Goal: Task Accomplishment & Management: Manage account settings

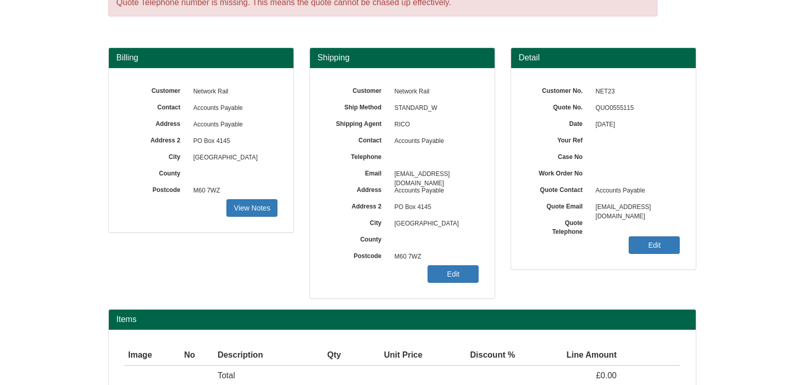
scroll to position [116, 0]
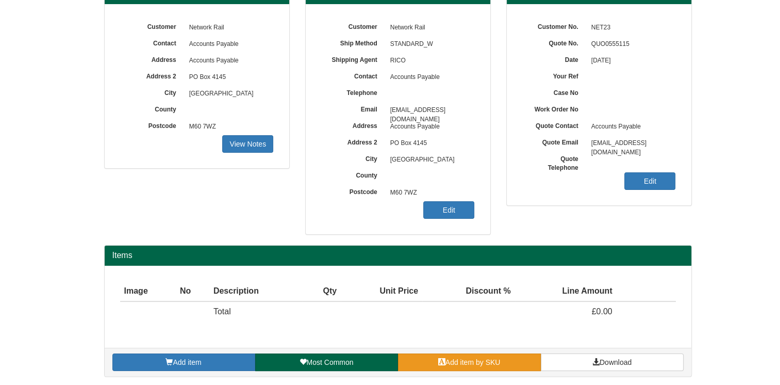
click at [457, 358] on span "Add item by SKU" at bounding box center [473, 362] width 55 height 8
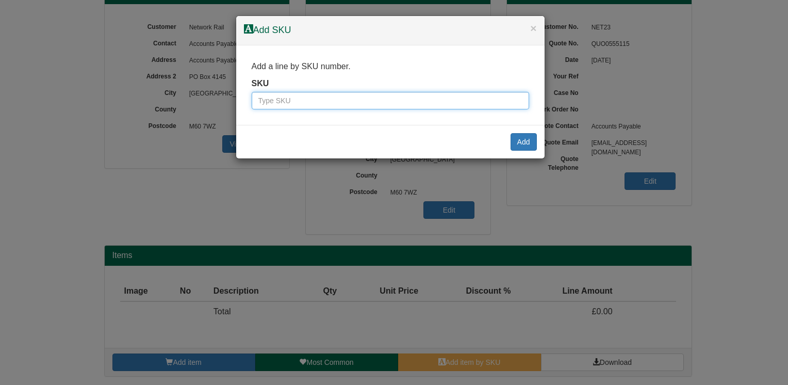
click at [351, 100] on input "text" at bounding box center [390, 101] width 277 height 18
type input "9900004"
click input "Save" at bounding box center [0, 0] width 0 height 0
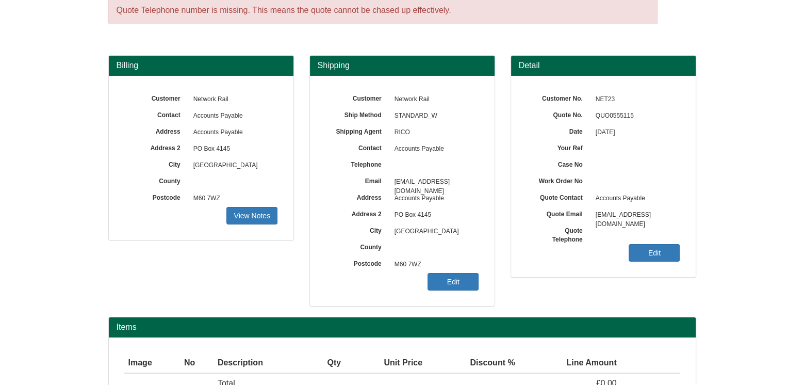
scroll to position [103, 0]
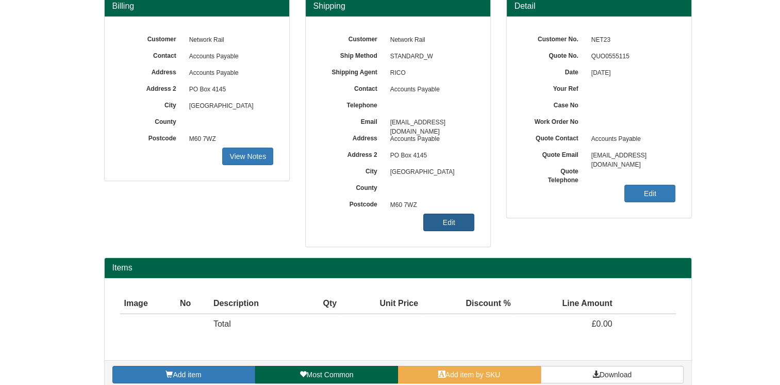
click at [448, 225] on link "Edit" at bounding box center [448, 223] width 51 height 18
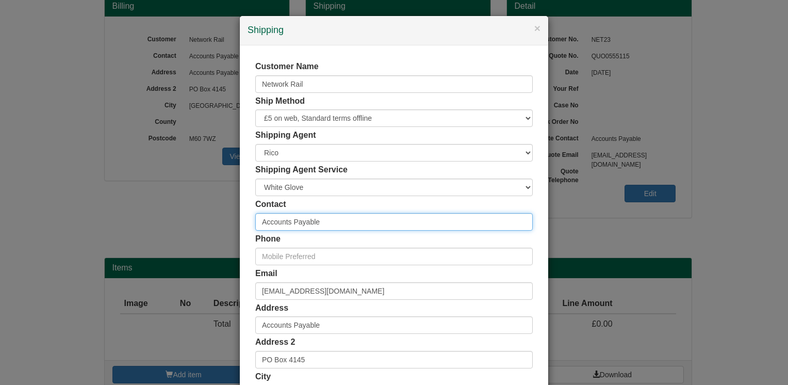
drag, startPoint x: 307, startPoint y: 222, endPoint x: 245, endPoint y: 228, distance: 62.7
click at [245, 228] on div "Customer Name Network Rail Ship Method Free of Charge £5 Flat Rate £7.50 Flat R…" at bounding box center [394, 283] width 308 height 477
paste input "[PERSON_NAME]"
type input "[PERSON_NAME]"
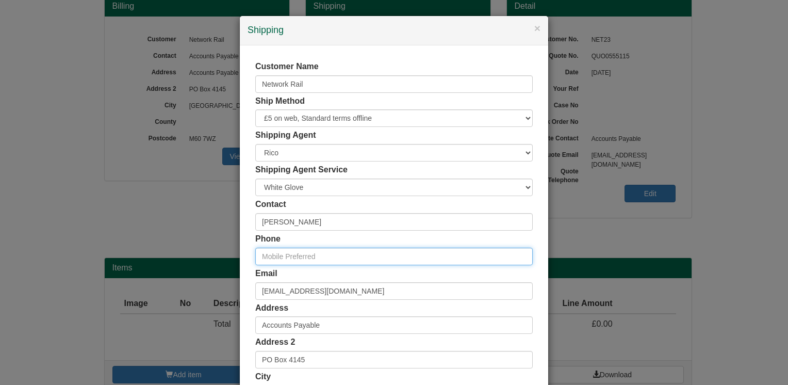
click at [336, 251] on input "text" at bounding box center [393, 257] width 277 height 18
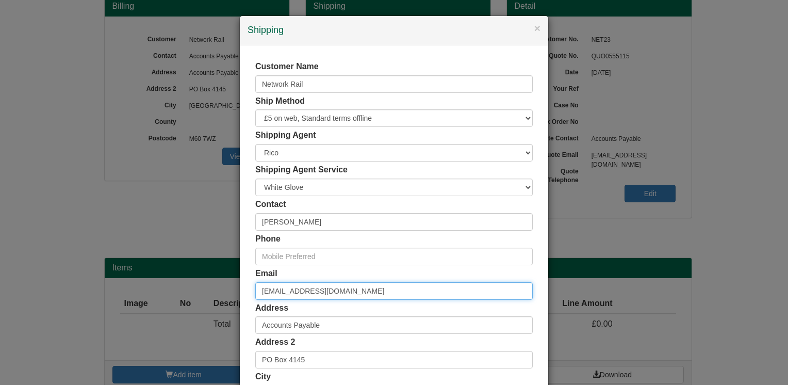
drag, startPoint x: 393, startPoint y: 294, endPoint x: 252, endPoint y: 298, distance: 141.4
click at [255, 298] on input "[EMAIL_ADDRESS][DOMAIN_NAME]" at bounding box center [393, 291] width 277 height 18
paste input "[EMAIL_ADDRESS][PERSON_NAME][DOMAIN_NAME]"
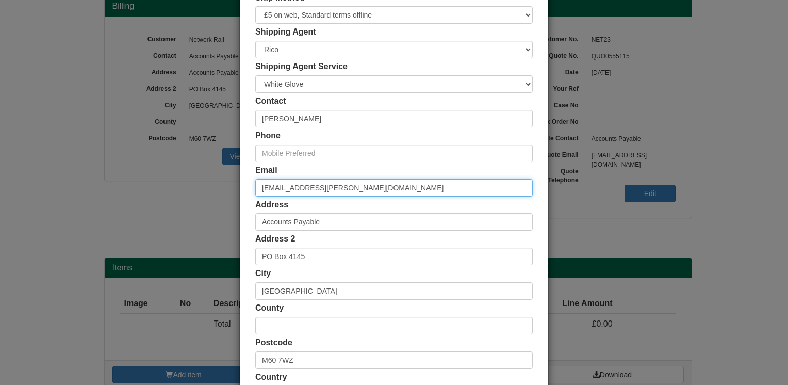
type input "[EMAIL_ADDRESS][PERSON_NAME][DOMAIN_NAME]"
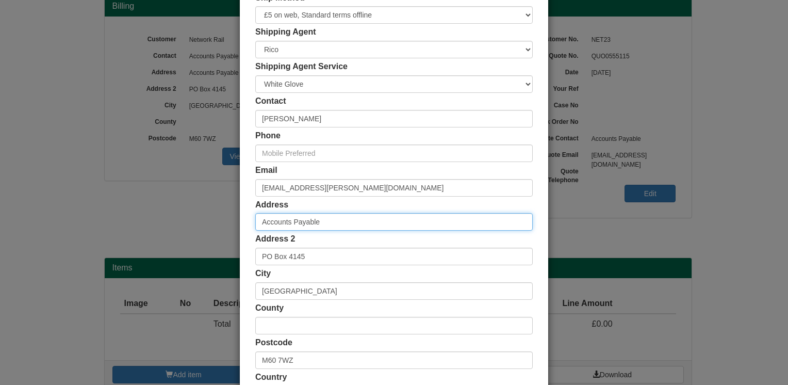
drag, startPoint x: 330, startPoint y: 226, endPoint x: 262, endPoint y: 224, distance: 67.6
click at [262, 224] on input "Accounts Payable" at bounding box center [393, 222] width 277 height 18
type input "A"
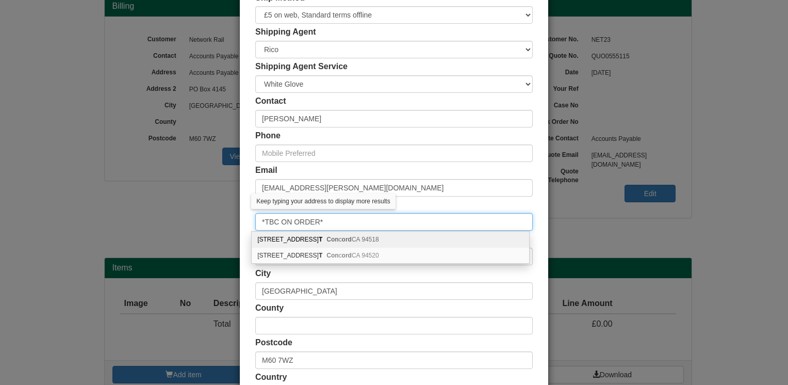
type input "*TBC ON ORDER*"
click at [244, 232] on div "Customer Name Network Rail Ship Method Free of Charge £5 Flat Rate £7.50 Flat R…" at bounding box center [394, 180] width 308 height 477
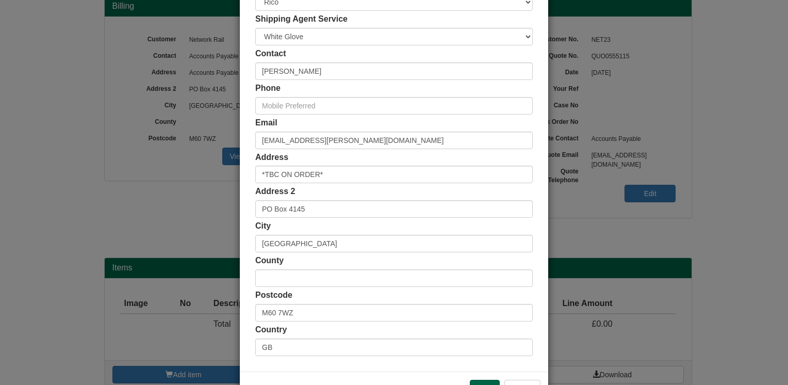
scroll to position [186, 0]
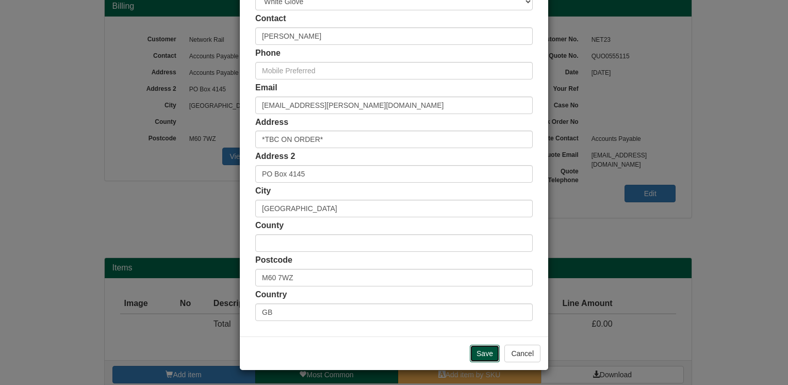
click at [481, 349] on input "Save" at bounding box center [485, 353] width 30 height 18
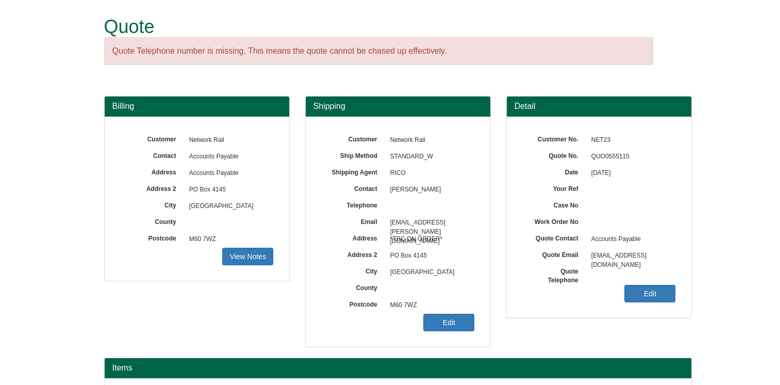
scroll to position [116, 0]
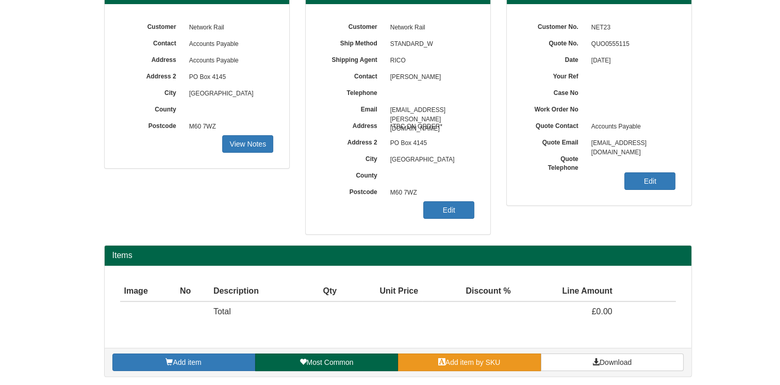
click at [462, 358] on span "Add item by SKU" at bounding box center [473, 362] width 55 height 8
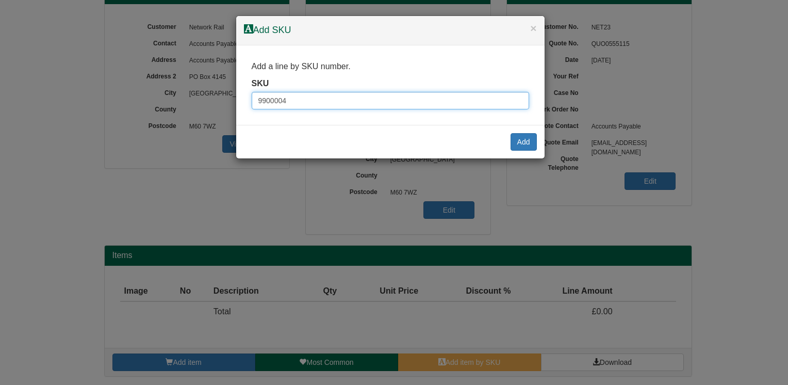
click at [299, 97] on input "9900004" at bounding box center [390, 101] width 277 height 18
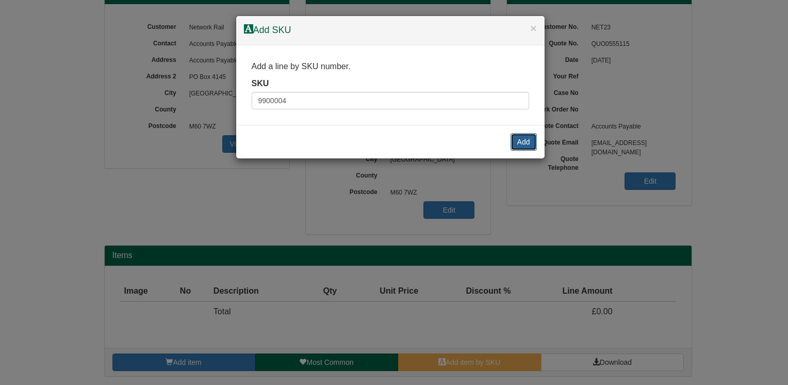
click at [520, 137] on button "Add" at bounding box center [524, 142] width 26 height 18
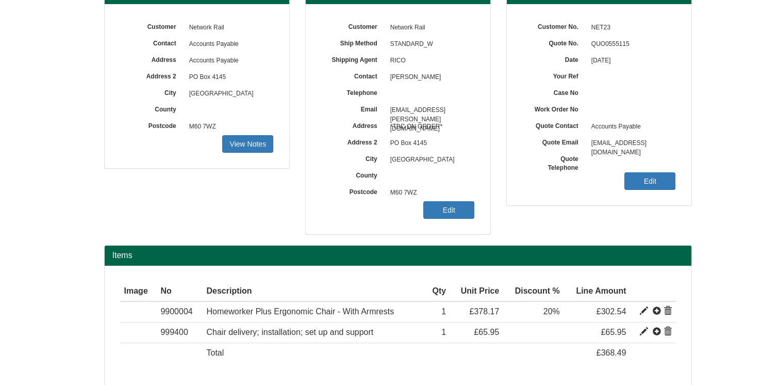
scroll to position [157, 0]
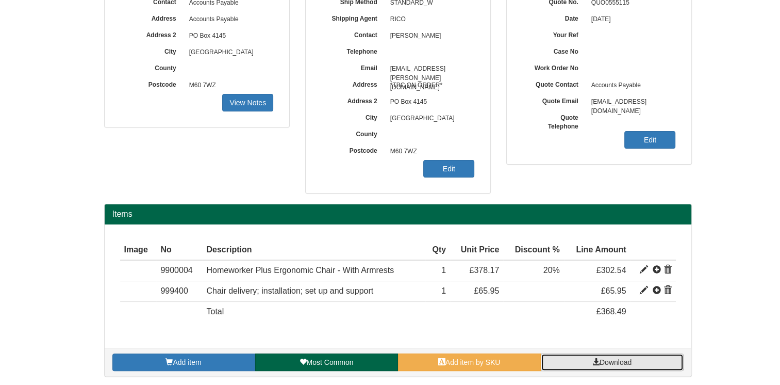
click at [618, 358] on span "Download" at bounding box center [616, 362] width 32 height 8
